Goal: Browse casually

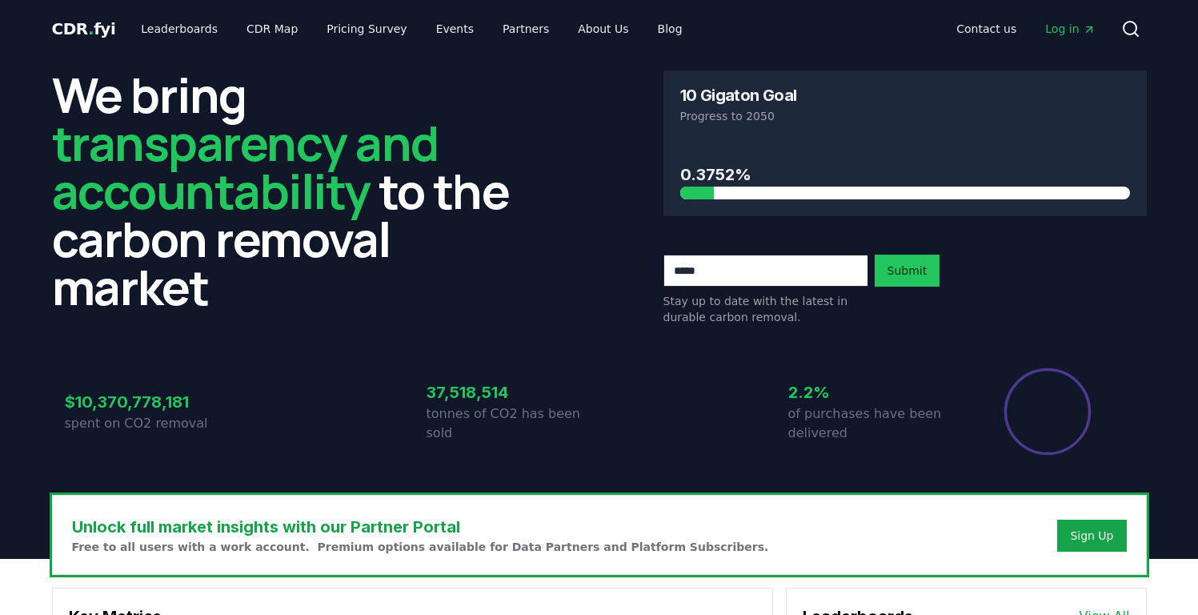
click at [715, 166] on h3 "0.3752%" at bounding box center [905, 174] width 450 height 24
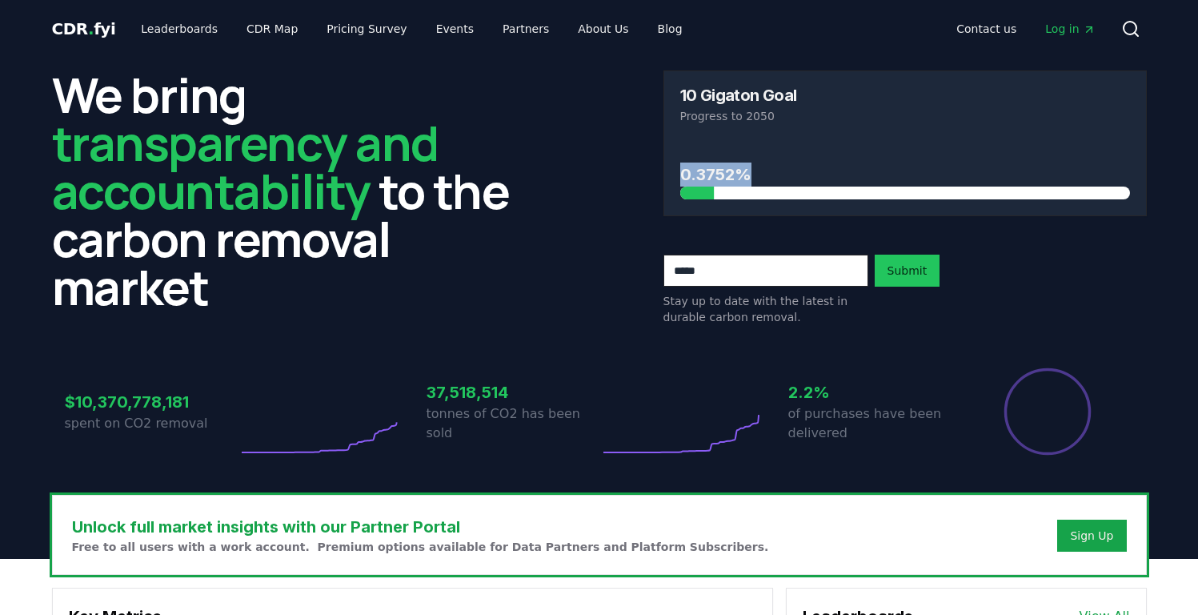
click at [717, 175] on h3 "0.3752%" at bounding box center [905, 174] width 450 height 24
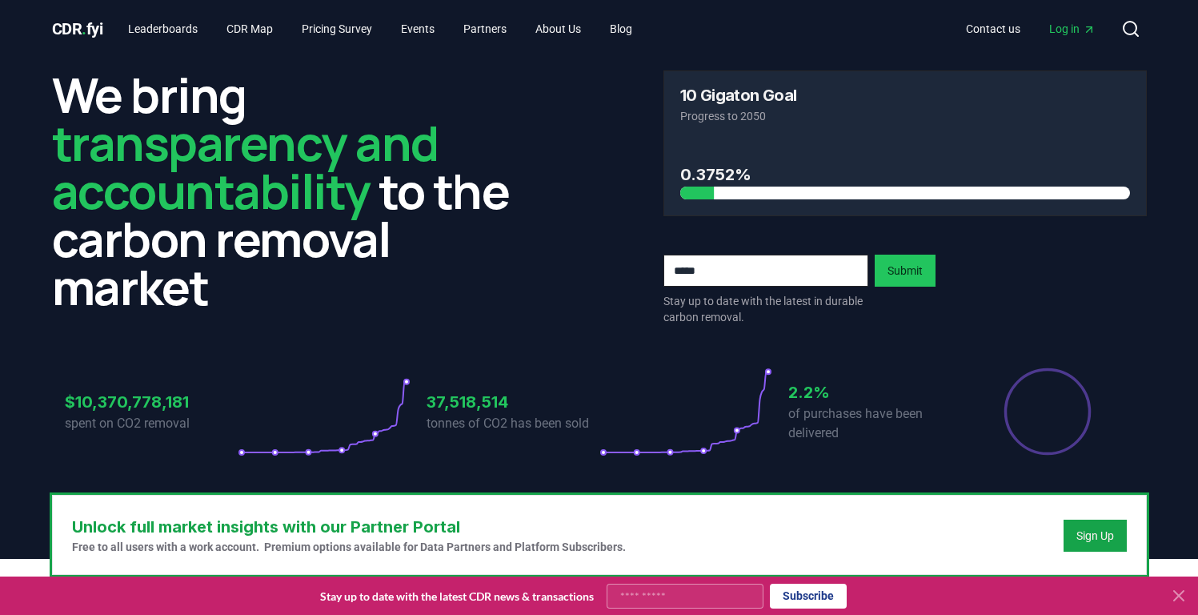
click at [851, 421] on p "of purchases have been delivered" at bounding box center [874, 423] width 173 height 38
click at [896, 462] on div "$10,370,778,181 spent on CO2 removal 37,518,514 tonnes of CO2 has been sold 2.2…" at bounding box center [599, 402] width 1095 height 134
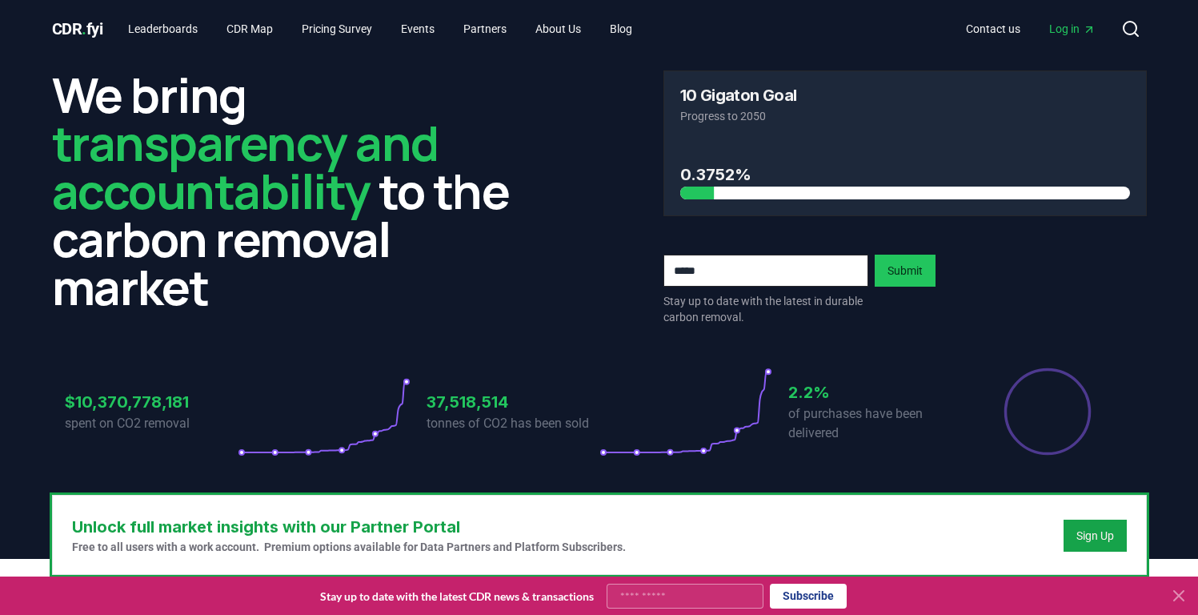
click at [896, 463] on div "$10,370,778,181 spent on CO2 removal 37,518,514 tonnes of CO2 has been sold 2.2…" at bounding box center [599, 402] width 1095 height 134
drag, startPoint x: 864, startPoint y: 446, endPoint x: 836, endPoint y: 414, distance: 42.0
click at [828, 413] on div "$10,370,778,181 spent on CO2 removal 37,518,514 tonnes of CO2 has been sold 2.2…" at bounding box center [599, 402] width 1095 height 134
click at [843, 414] on p "of purchases have been delivered" at bounding box center [874, 423] width 173 height 38
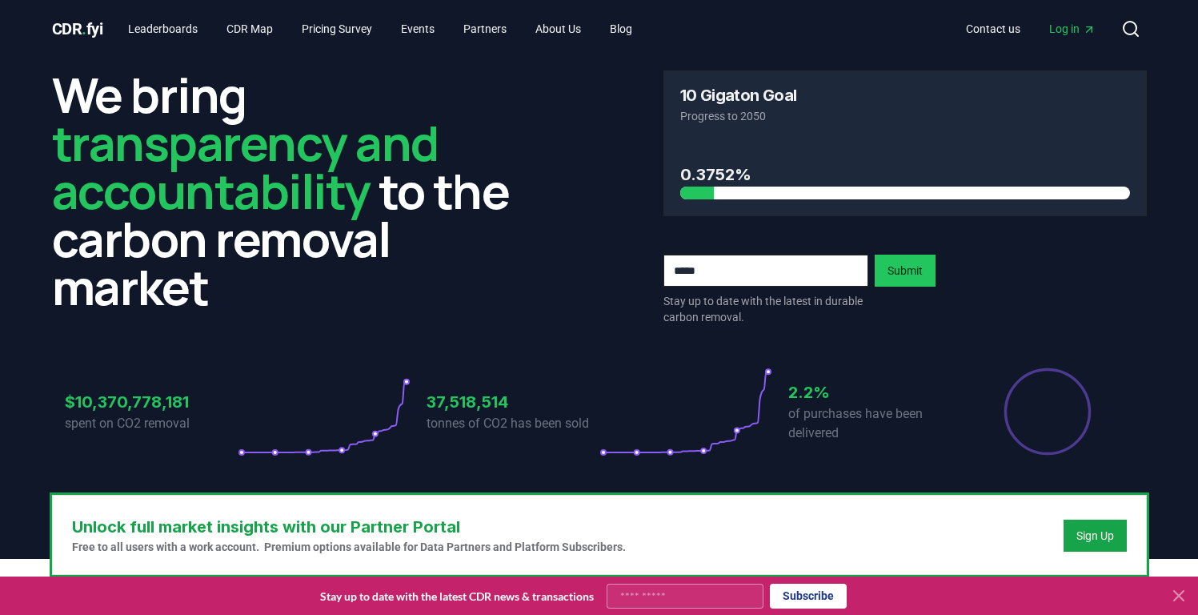
click at [843, 414] on p "of purchases have been delivered" at bounding box center [874, 423] width 173 height 38
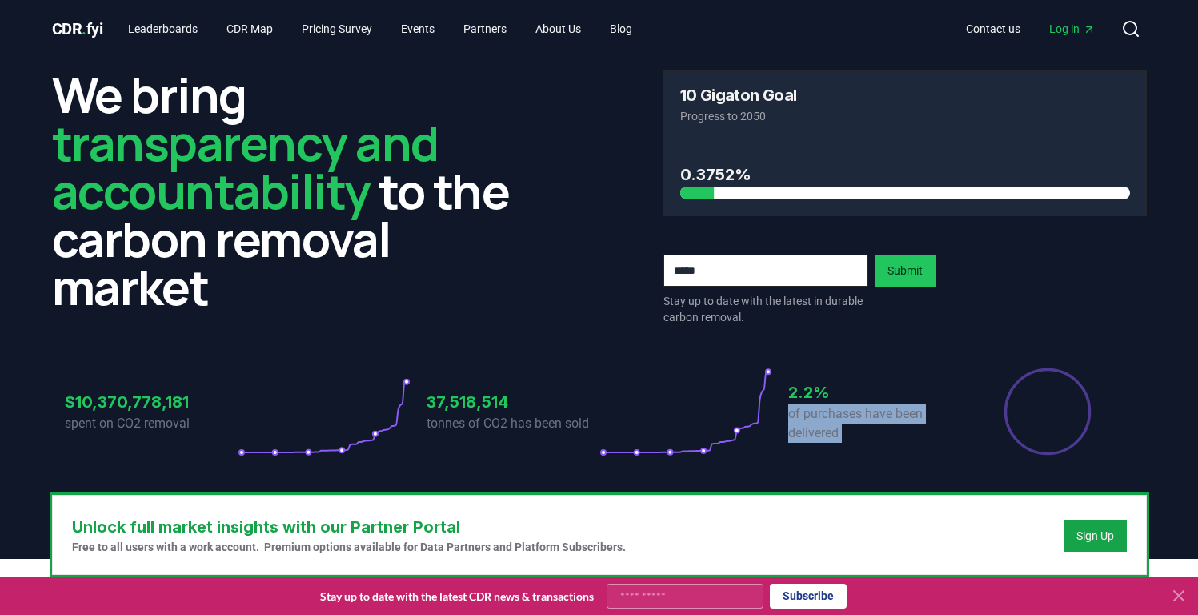
click at [859, 420] on p "of purchases have been delivered" at bounding box center [874, 423] width 173 height 38
